Goal: Task Accomplishment & Management: Complete application form

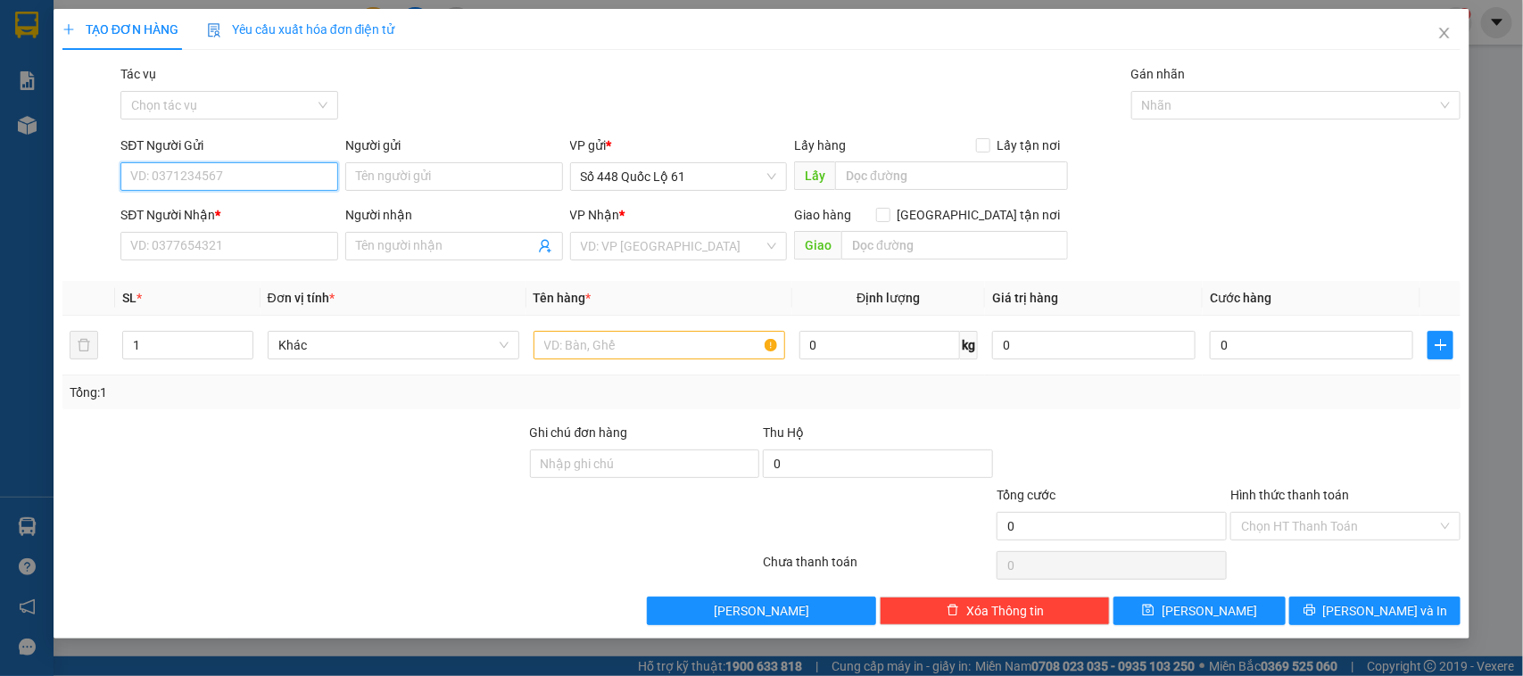
click at [294, 181] on input "SĐT Người Gửi" at bounding box center [229, 176] width 218 height 29
click at [181, 203] on div "0337752868" at bounding box center [229, 213] width 196 height 20
type input "0337752868"
type input "AN HŨU"
type input "00000000000"
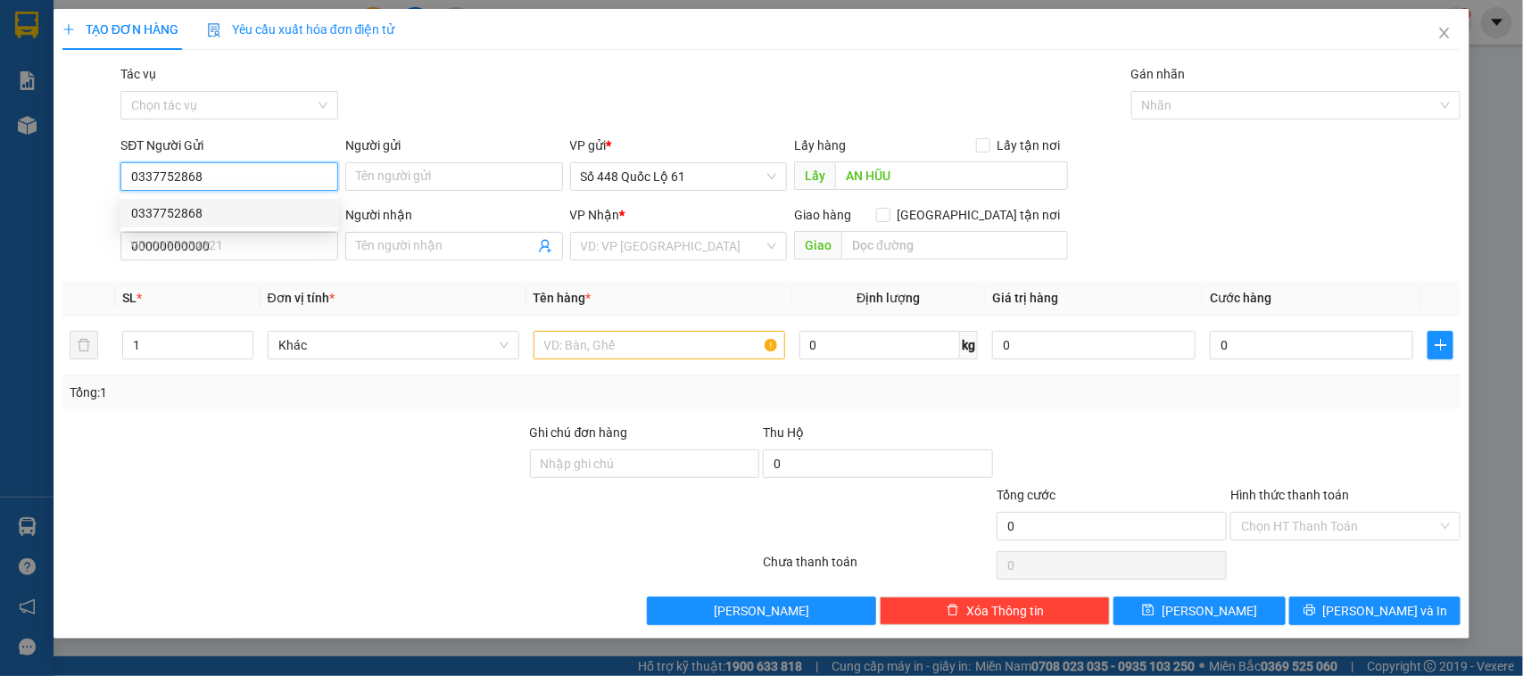
type input "200.000"
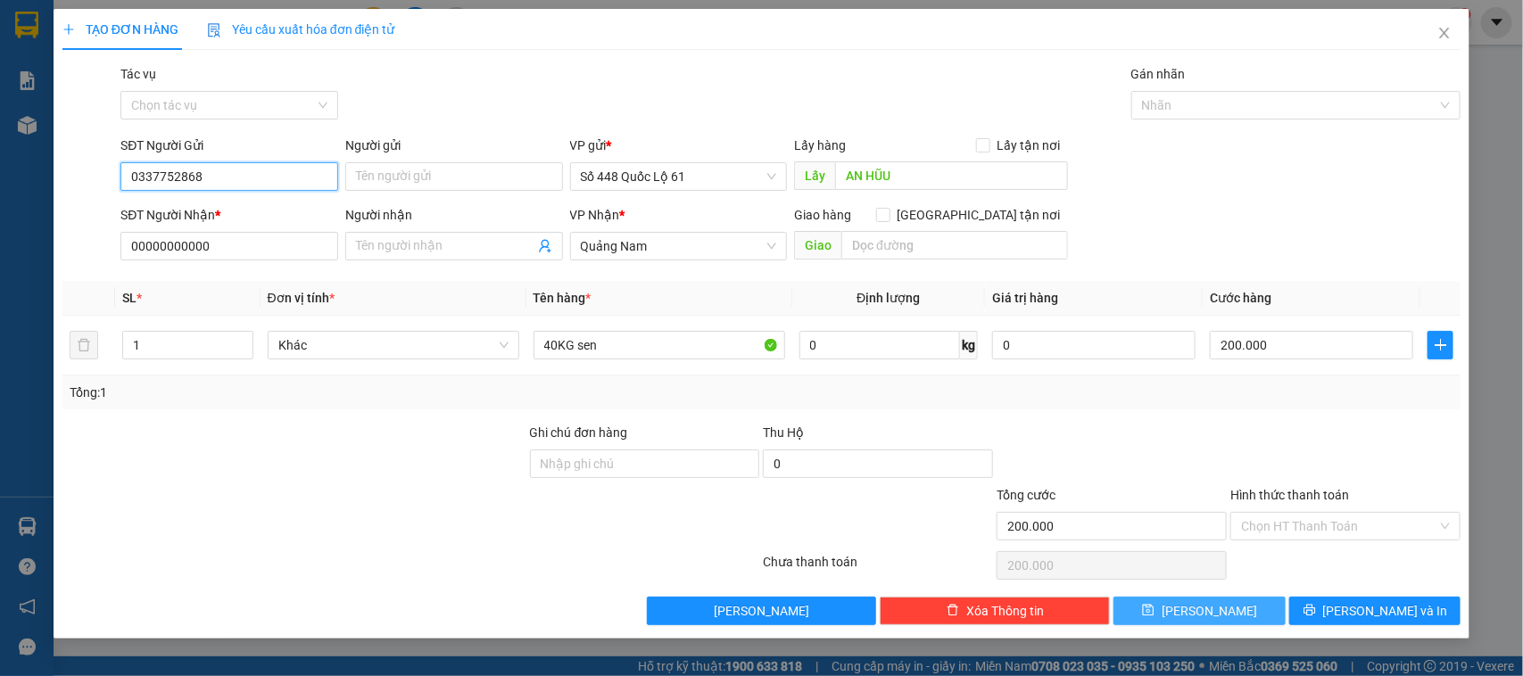
type input "0337752868"
click at [1220, 605] on button "Lưu" at bounding box center [1198, 611] width 171 height 29
type input "0"
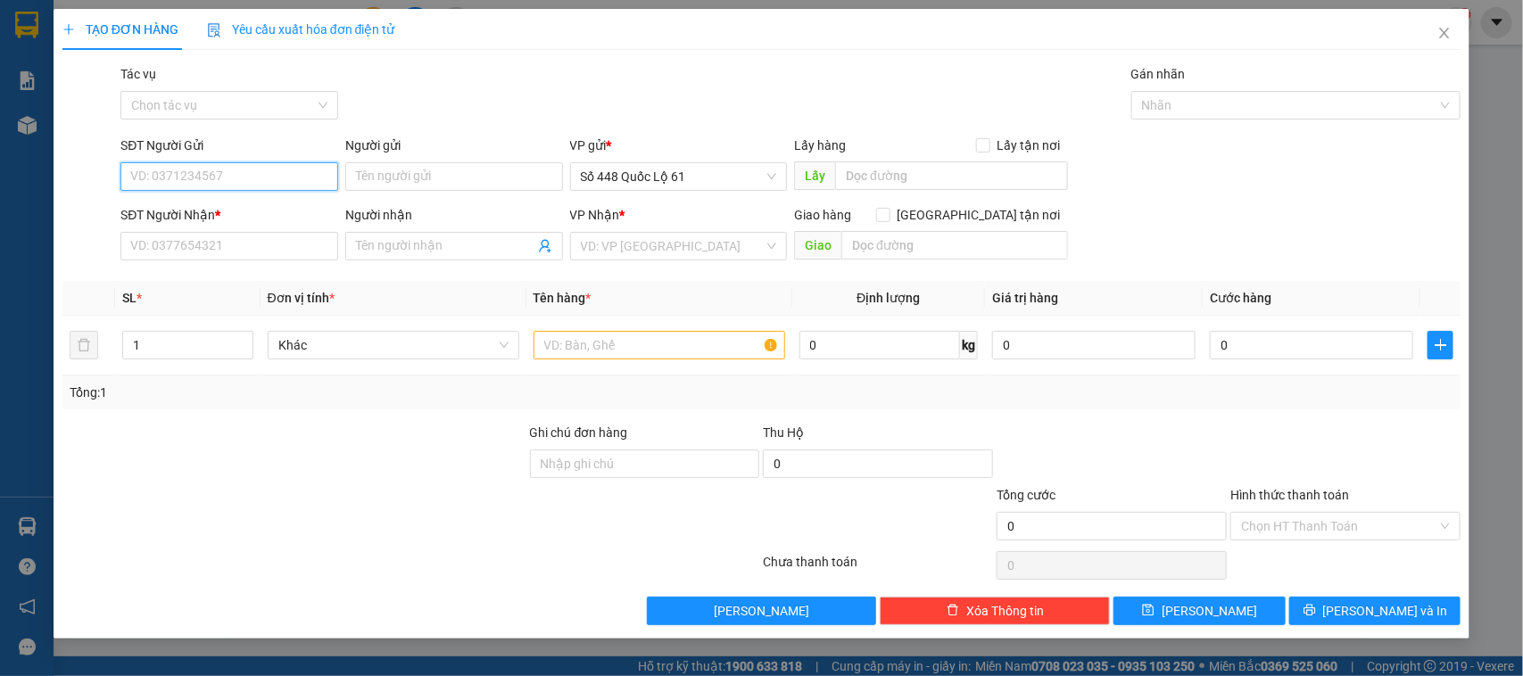
click at [297, 172] on input "SĐT Người Gửi" at bounding box center [229, 176] width 218 height 29
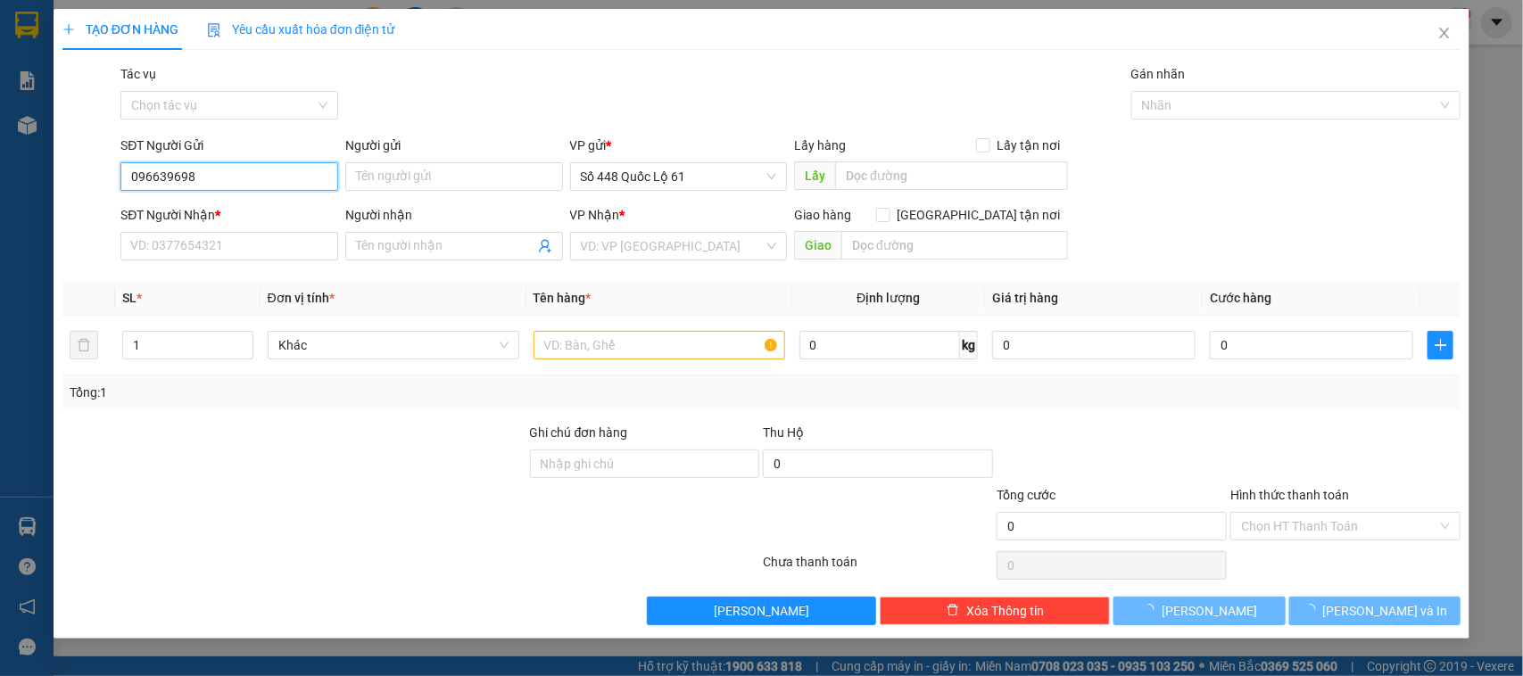
type input "0966396989"
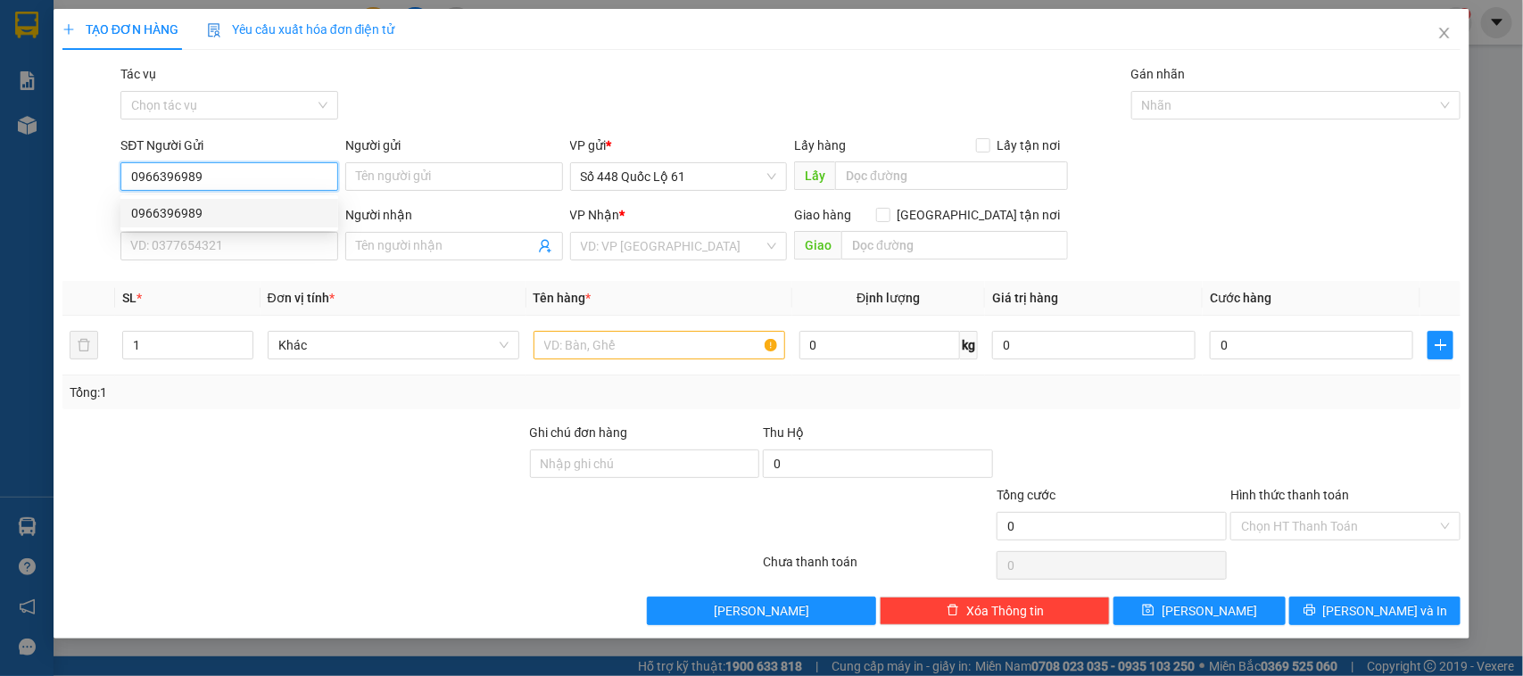
click at [247, 214] on div "0966396989" at bounding box center [229, 213] width 196 height 20
type input "SA ĐÉC"
type input "000000000000"
type input "H73"
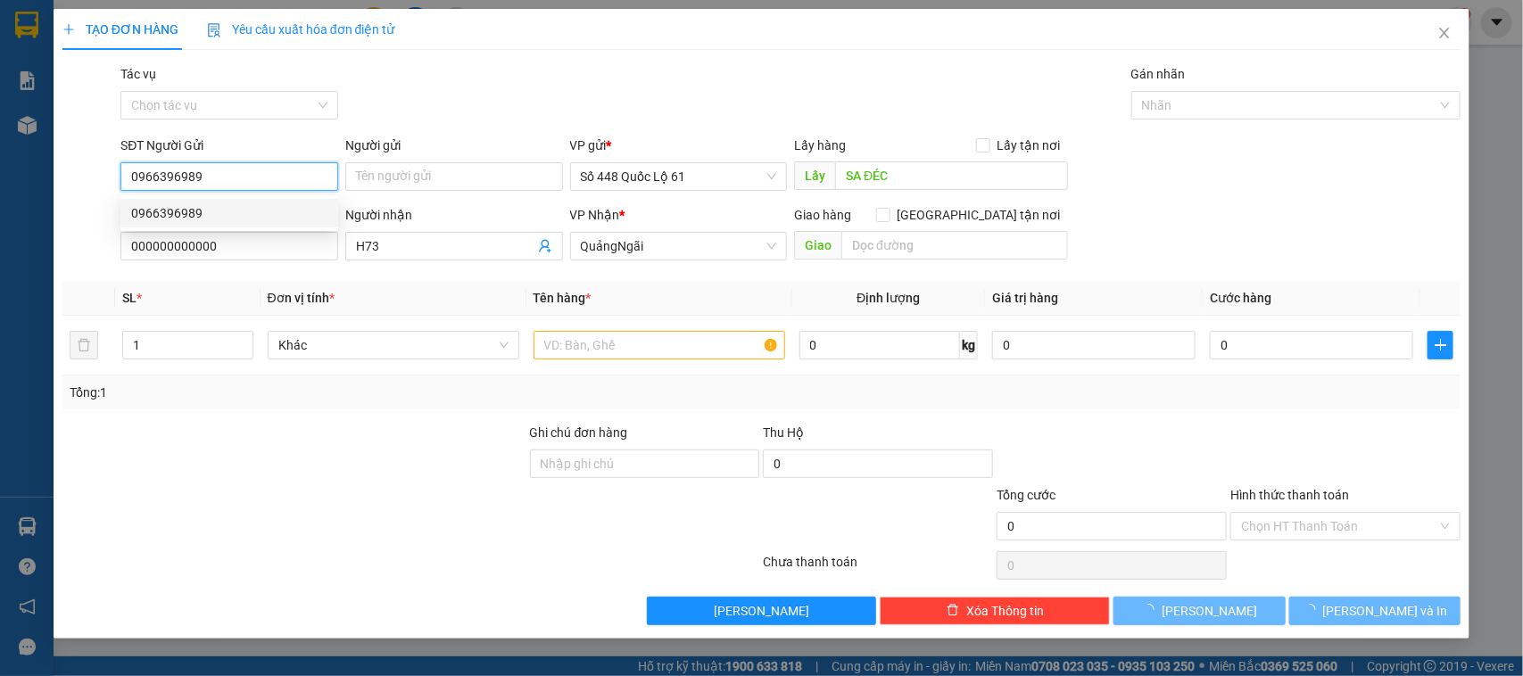
type input "300.000"
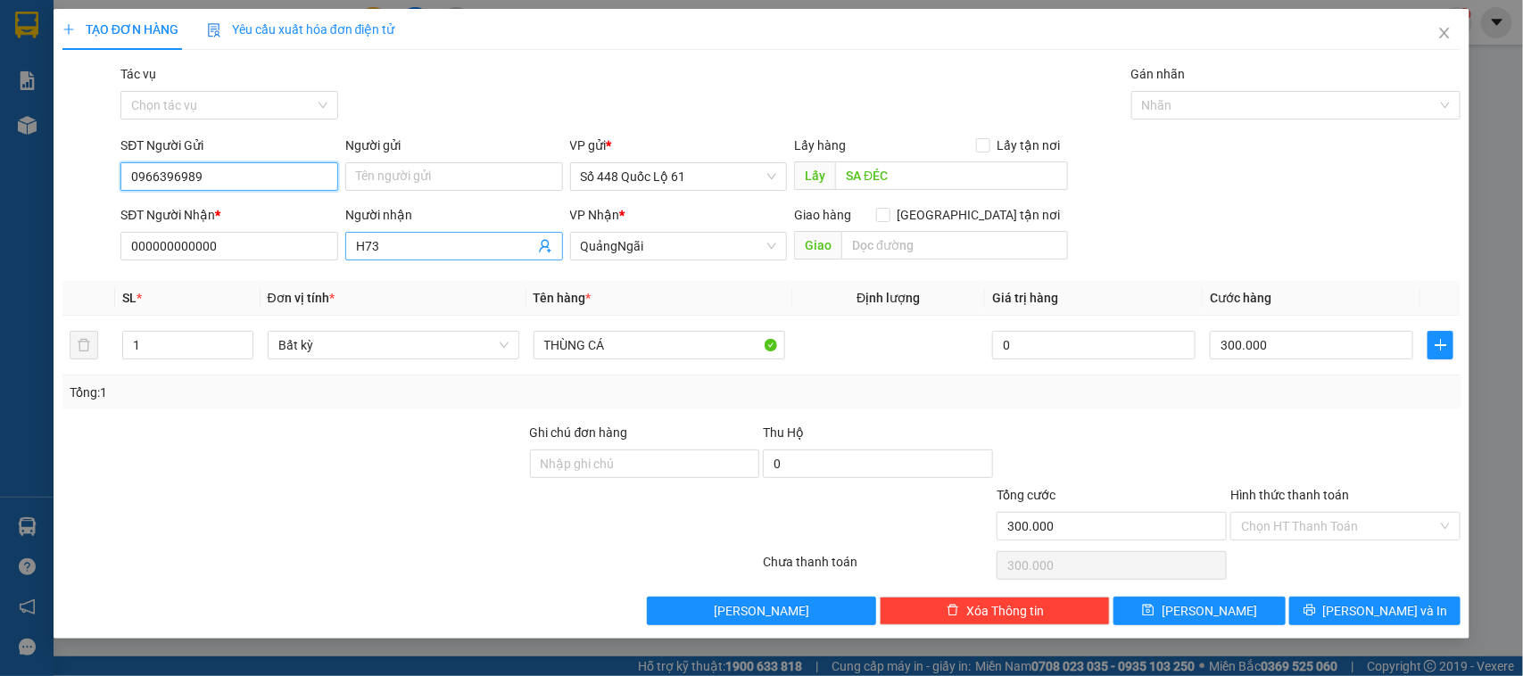
type input "0966396989"
drag, startPoint x: 448, startPoint y: 246, endPoint x: 333, endPoint y: 235, distance: 115.7
click at [331, 234] on div "SĐT Người Nhận * 000000000000 Người nhận H73 H73 VP Nhận * QuảngNgãi Giao hàn…" at bounding box center [790, 236] width 1347 height 62
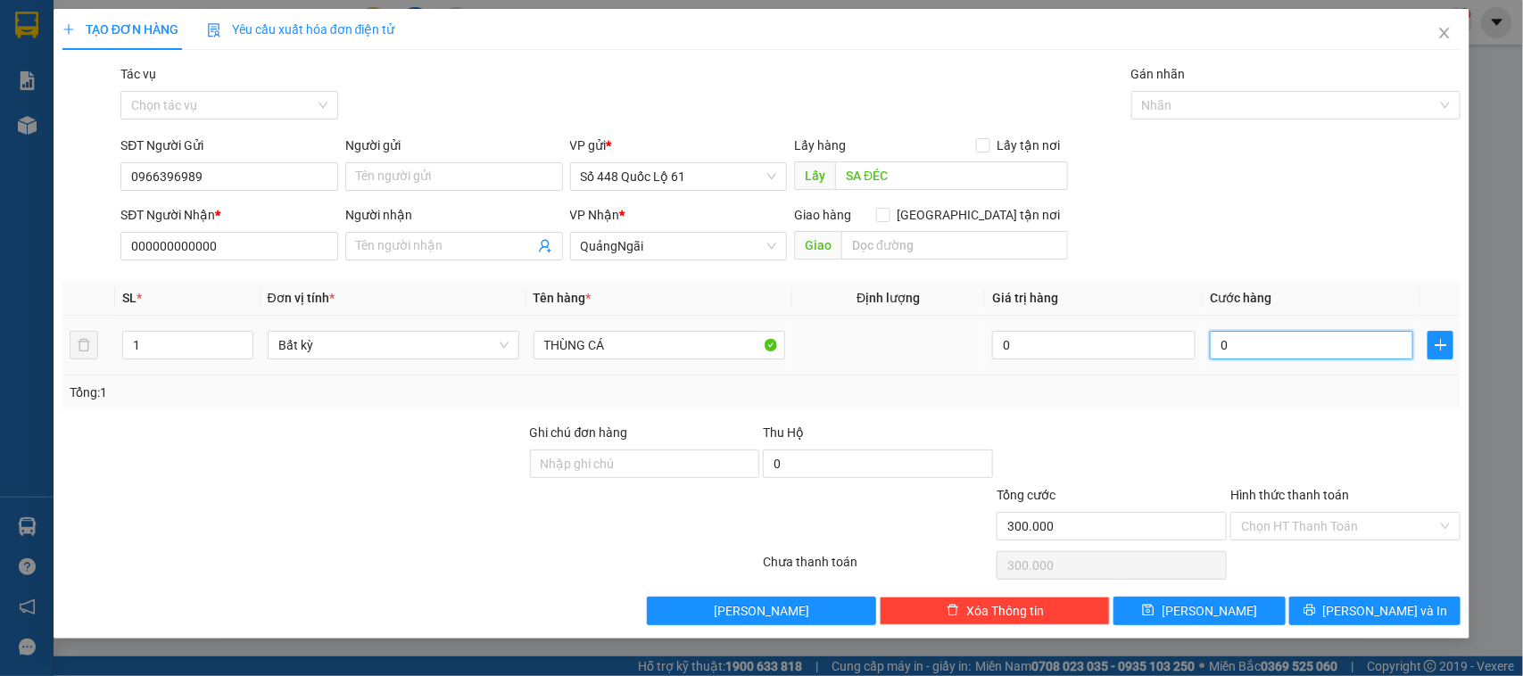
type input "0"
type input "1"
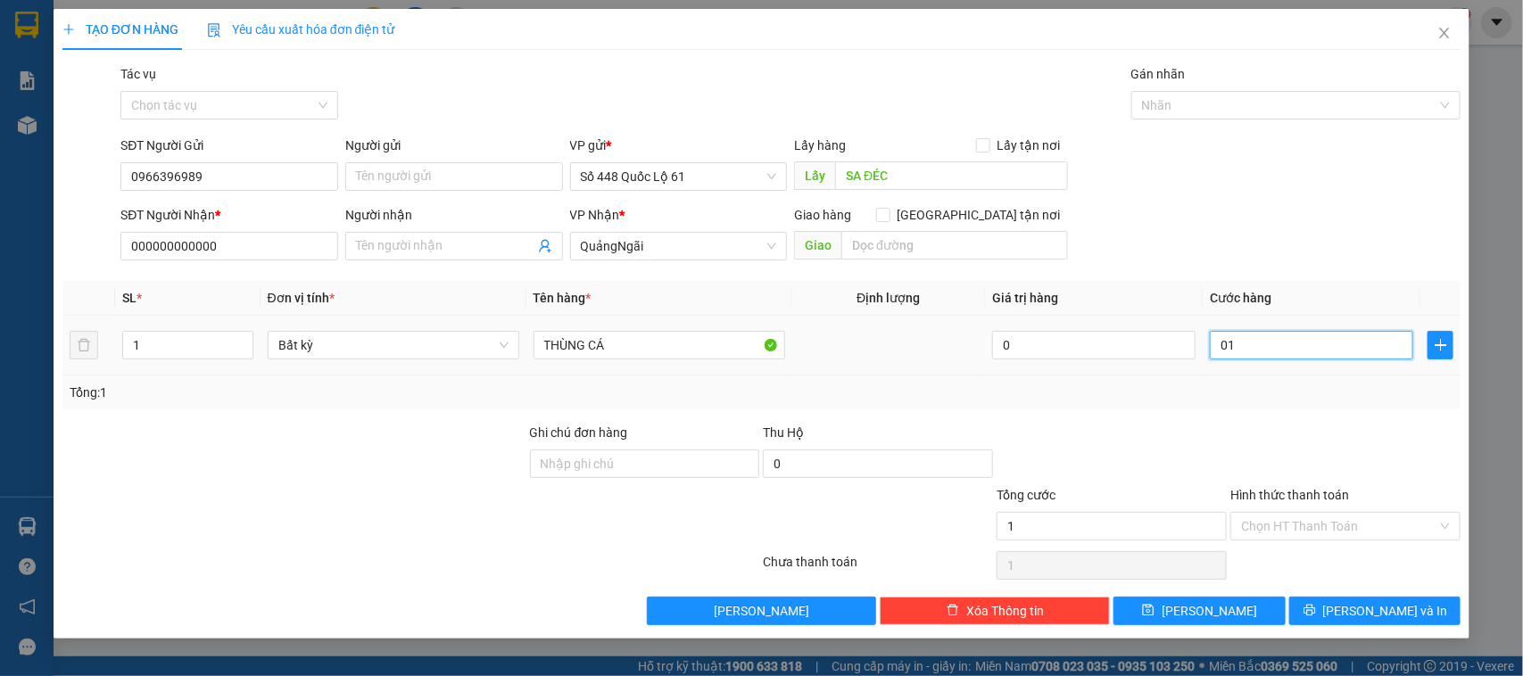
type input "01"
type input "1.000"
click at [1210, 394] on div "Tổng: 1" at bounding box center [762, 393] width 1385 height 20
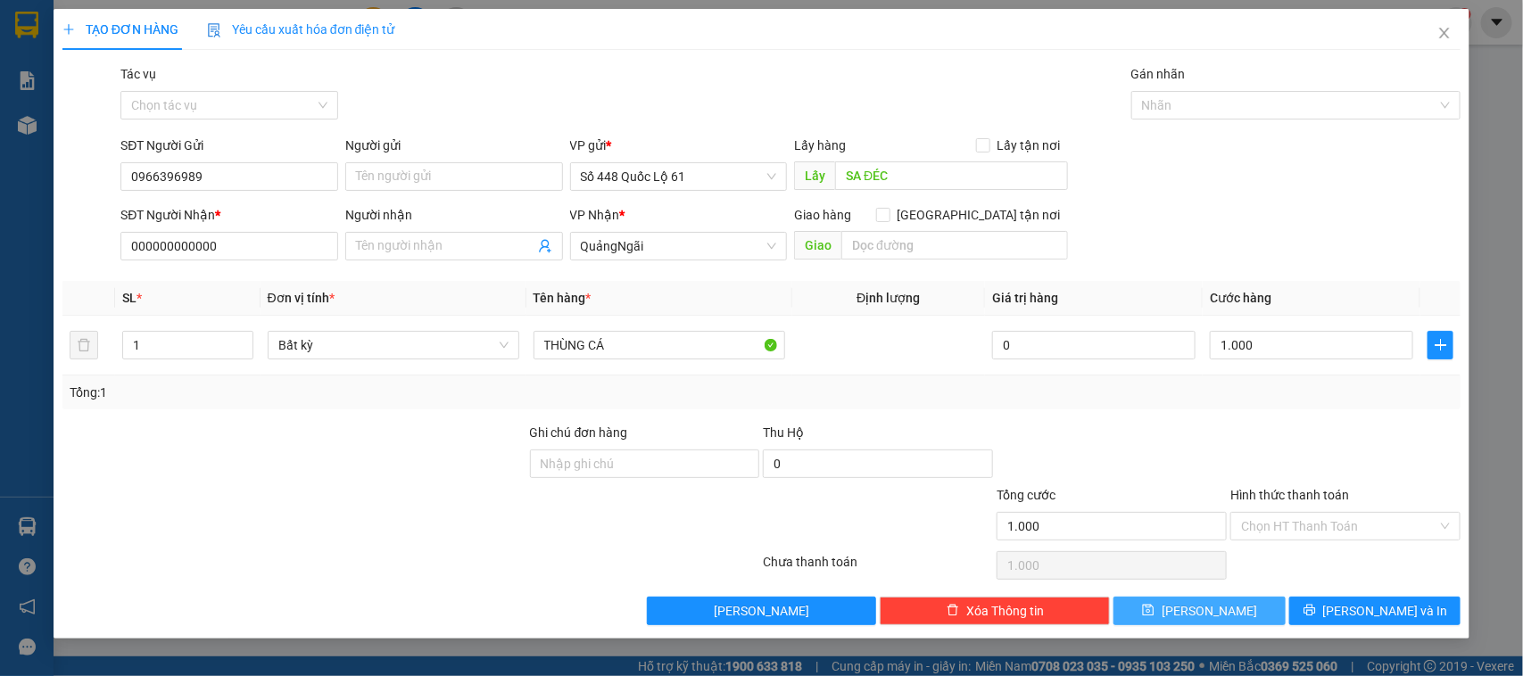
click at [1207, 611] on span "Lưu" at bounding box center [1209, 611] width 95 height 20
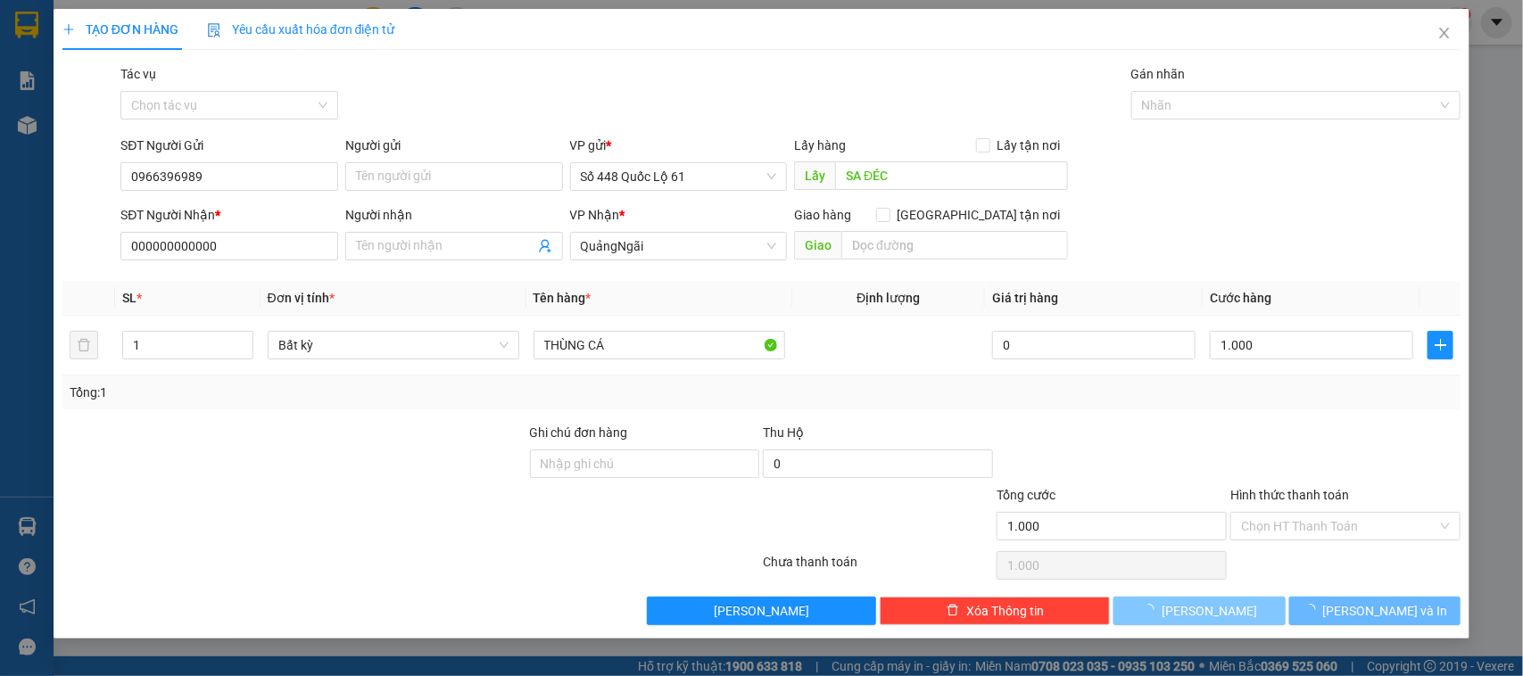
type input "0"
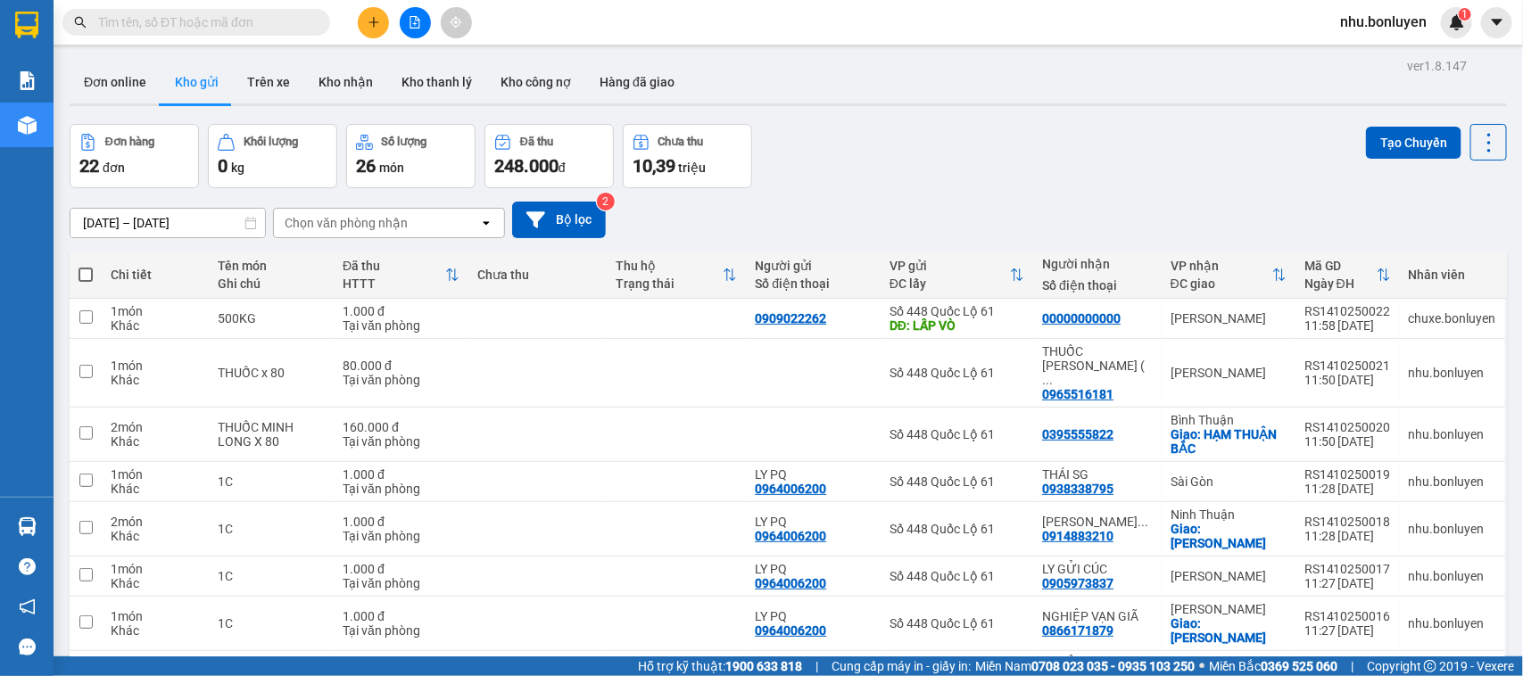
click at [261, 24] on input "text" at bounding box center [203, 22] width 211 height 20
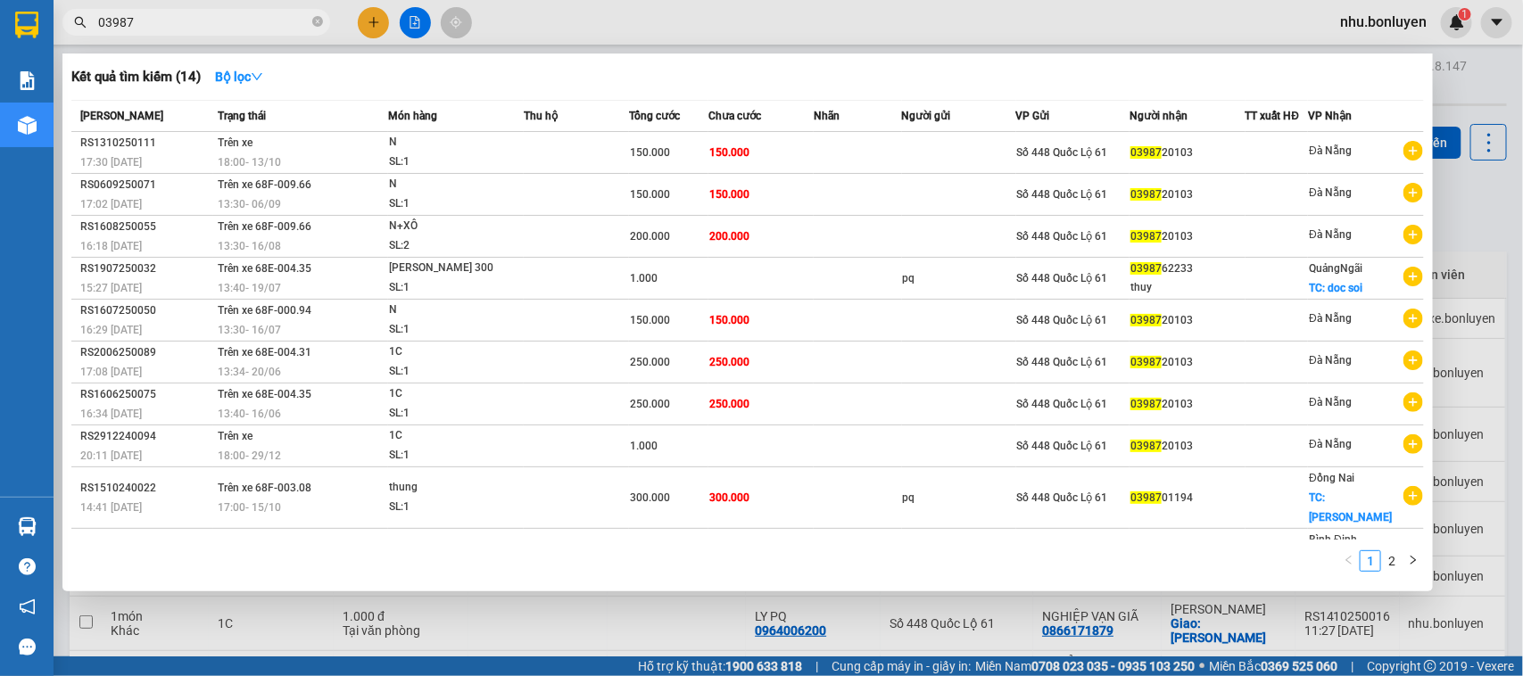
type input "03987"
